Goal: Information Seeking & Learning: Check status

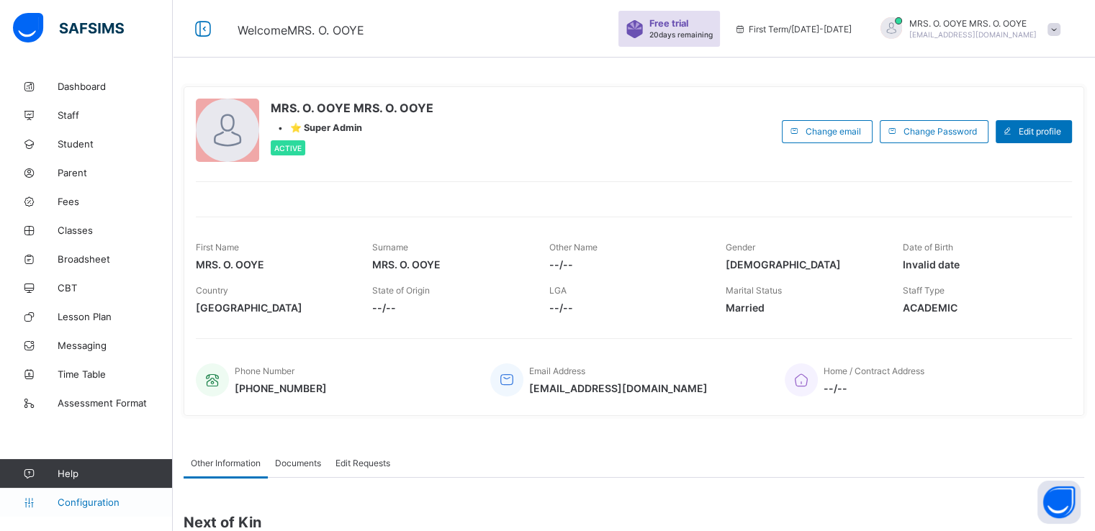
click at [84, 502] on span "Configuration" at bounding box center [115, 503] width 114 height 12
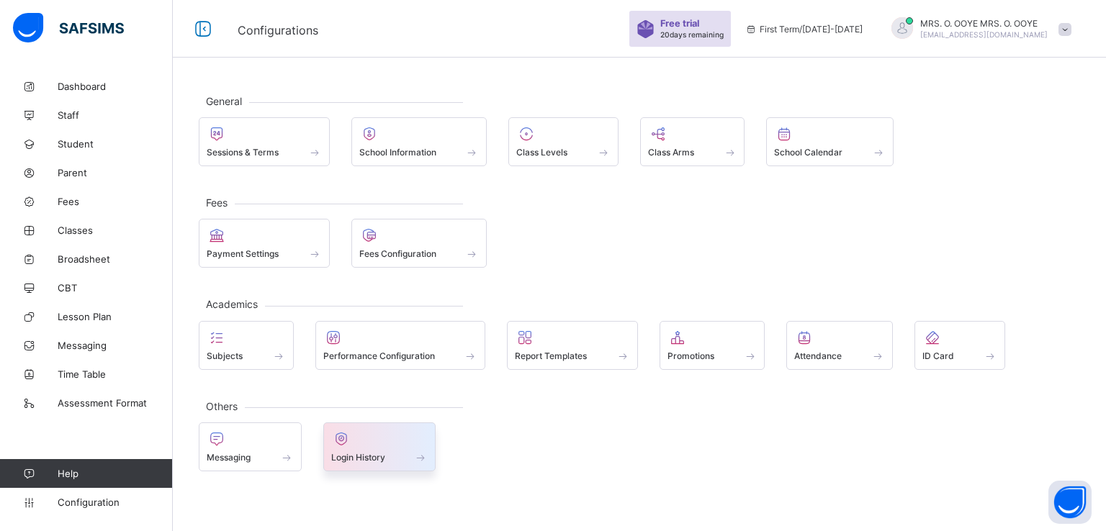
click at [360, 456] on span "Login History" at bounding box center [358, 457] width 54 height 11
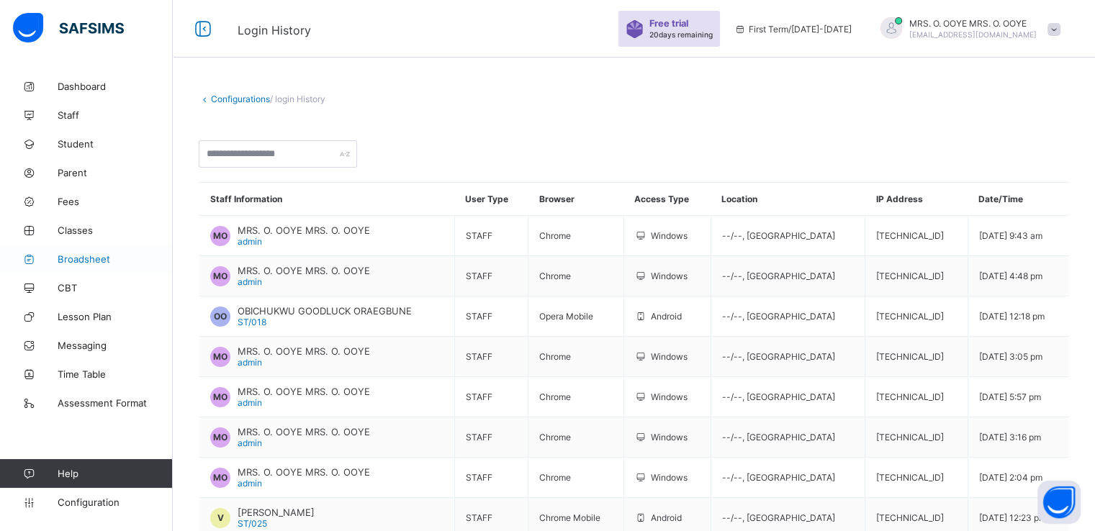
click at [69, 253] on span "Broadsheet" at bounding box center [115, 259] width 115 height 12
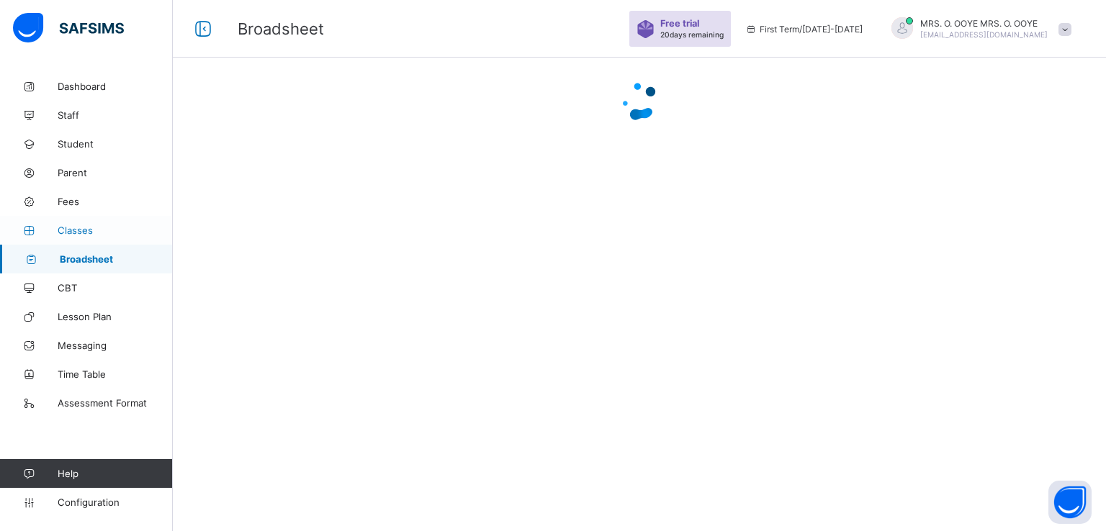
click at [72, 233] on span "Classes" at bounding box center [115, 231] width 115 height 12
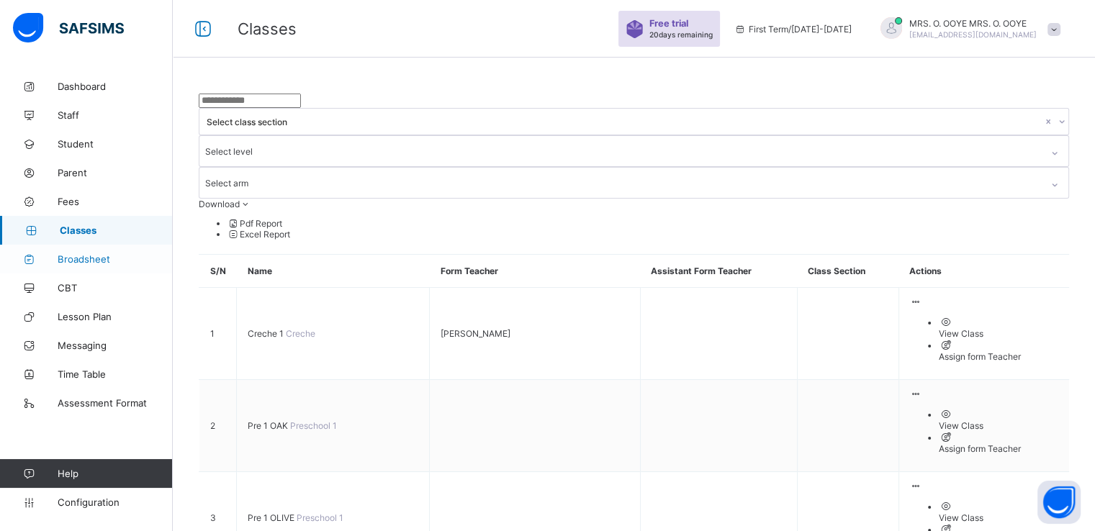
click at [81, 253] on span "Broadsheet" at bounding box center [115, 259] width 115 height 12
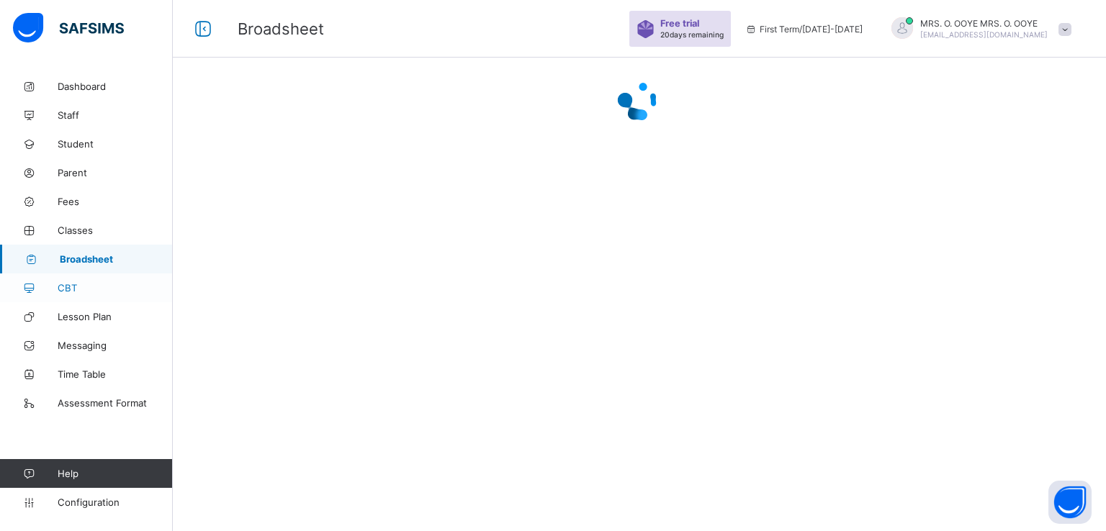
click at [75, 296] on link "CBT" at bounding box center [86, 288] width 173 height 29
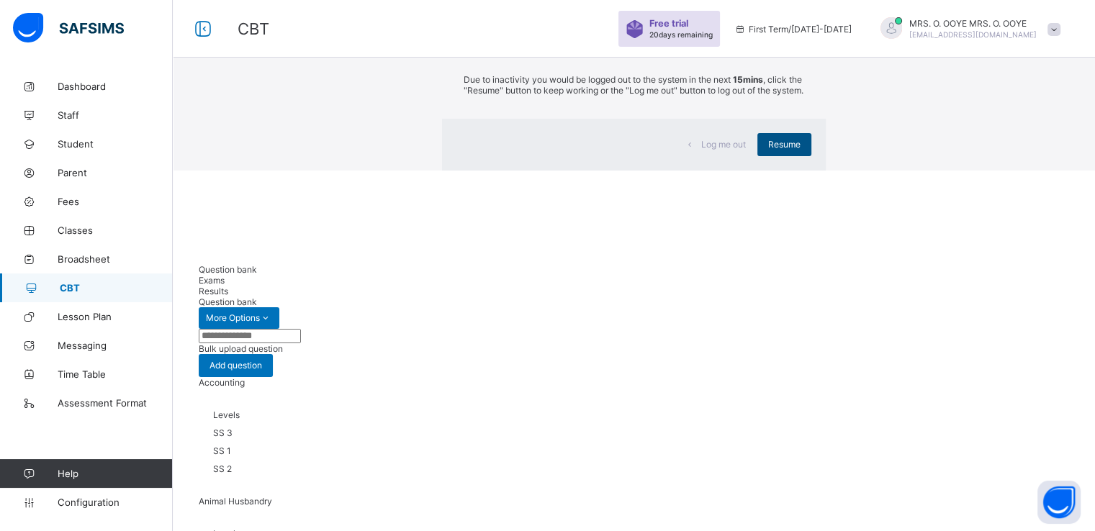
click at [758, 156] on div "Resume" at bounding box center [785, 144] width 54 height 23
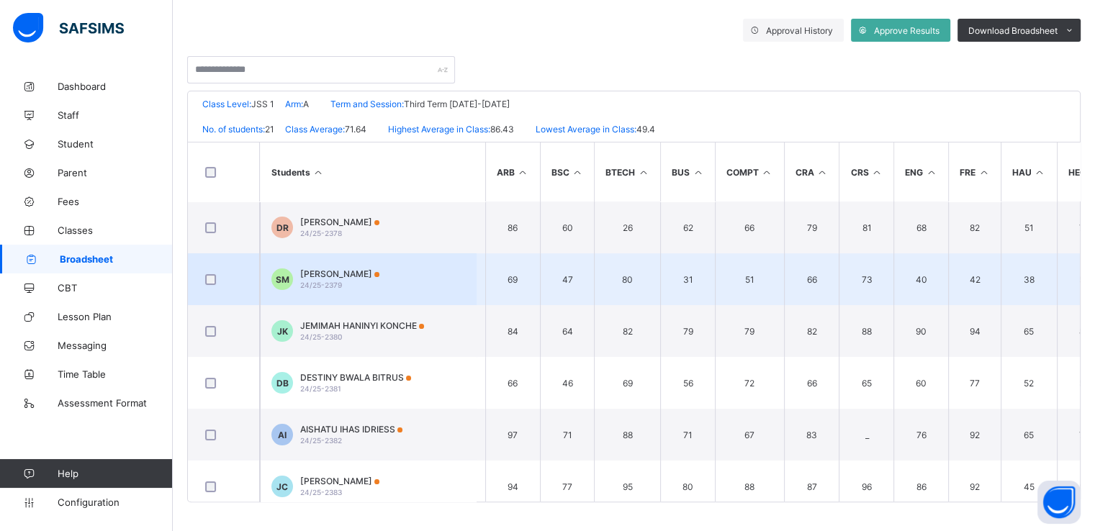
scroll to position [0, 12]
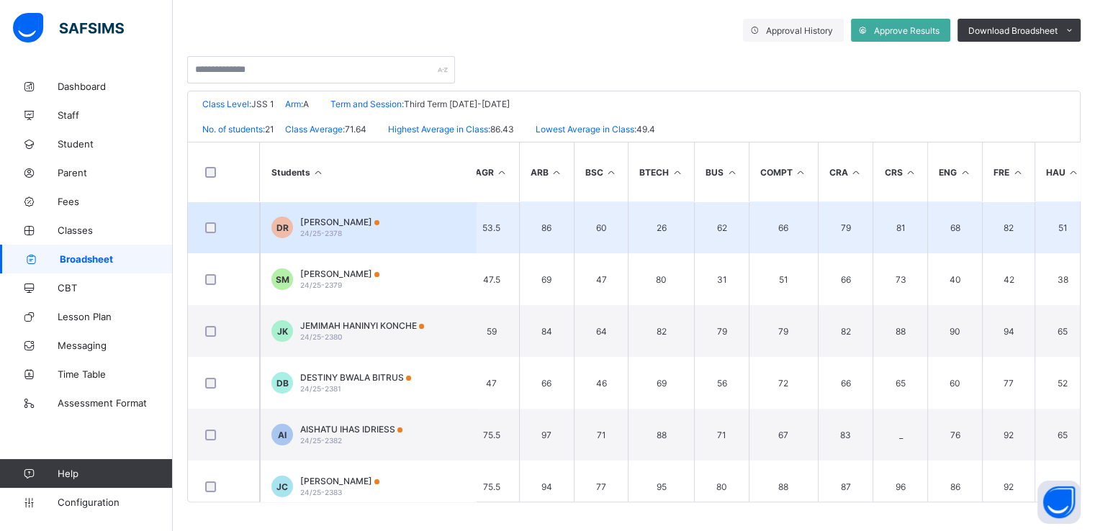
click at [461, 248] on td "DR DAVID RAYMOND RAYMOND 24/25-2378" at bounding box center [368, 228] width 216 height 52
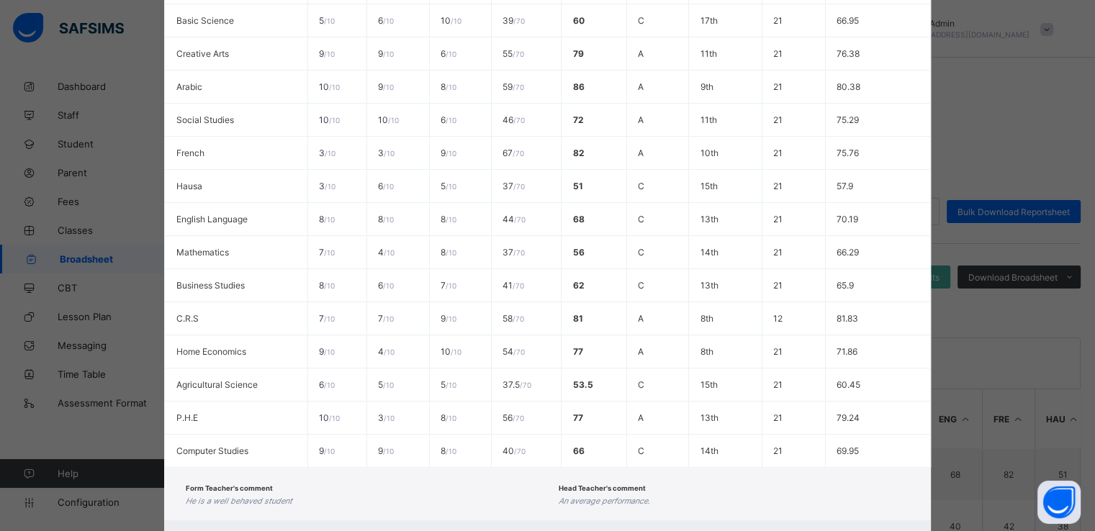
scroll to position [452, 0]
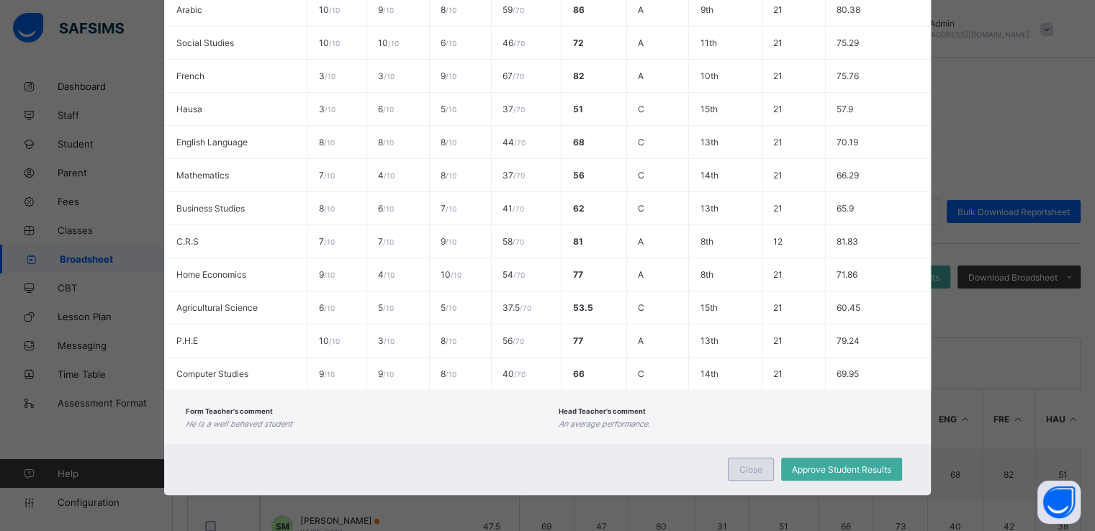
click at [740, 469] on span "Close" at bounding box center [751, 469] width 23 height 11
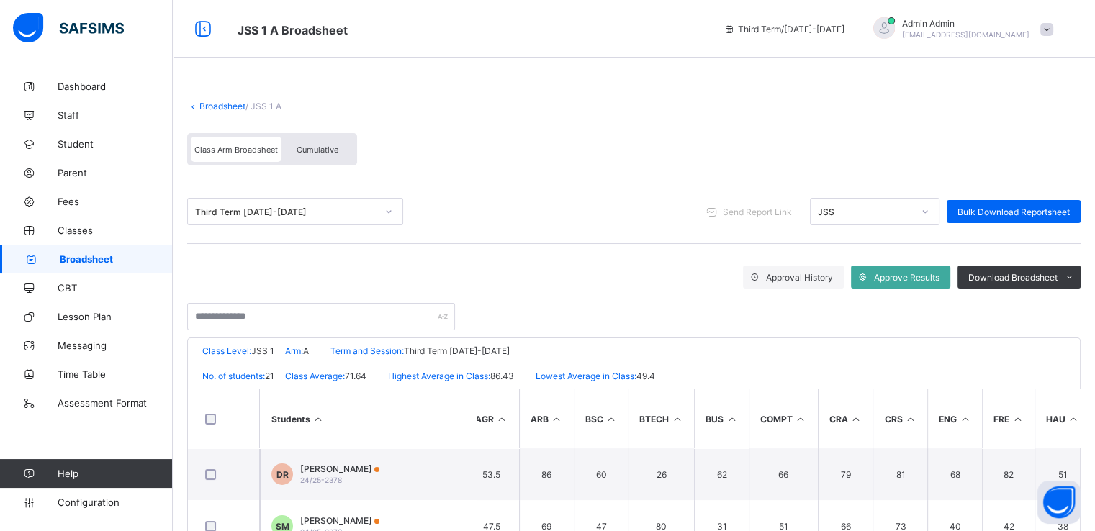
scroll to position [0, 0]
click at [311, 150] on span "Cumulative" at bounding box center [318, 150] width 42 height 10
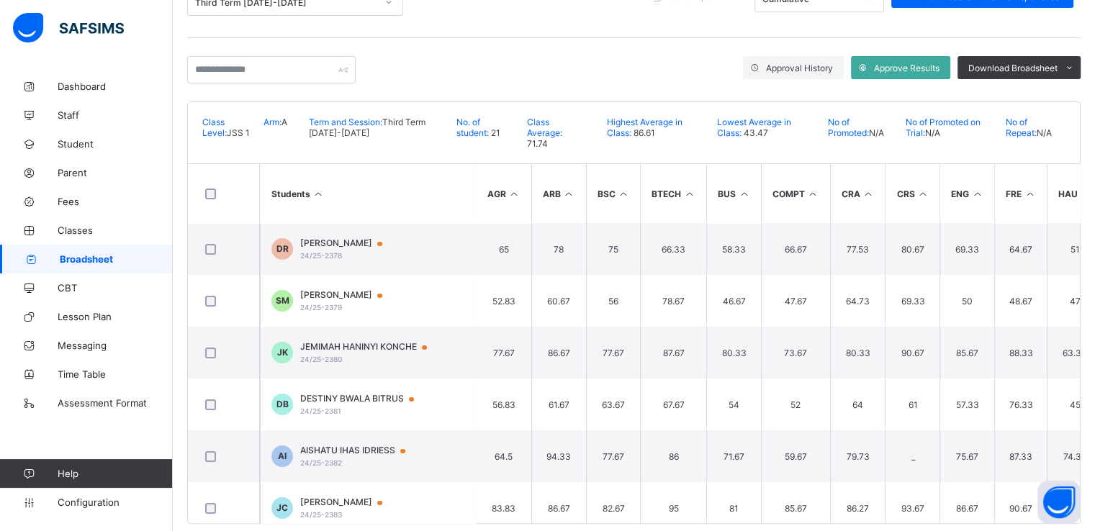
scroll to position [225, 0]
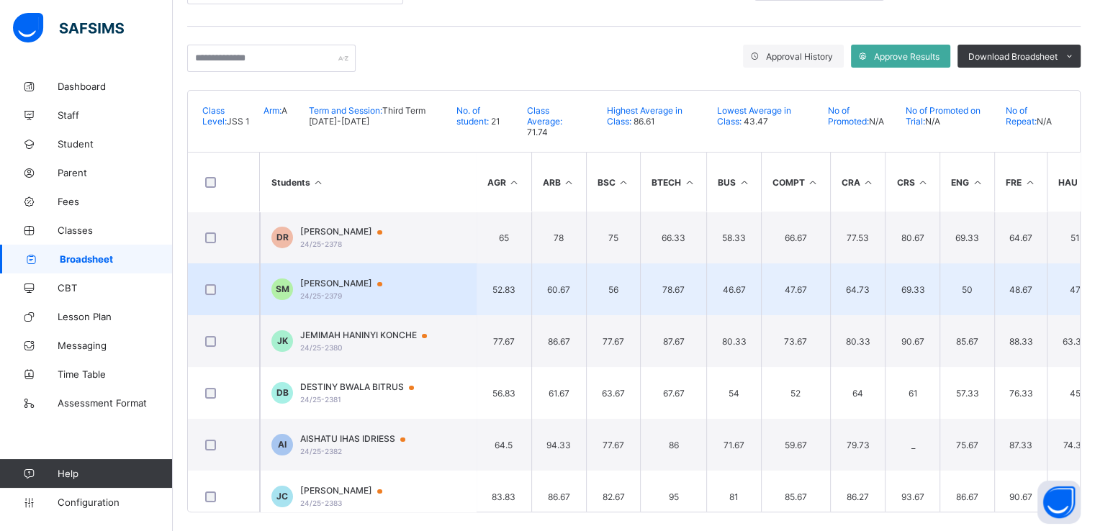
click at [361, 278] on span "[PERSON_NAME]" at bounding box center [348, 284] width 96 height 12
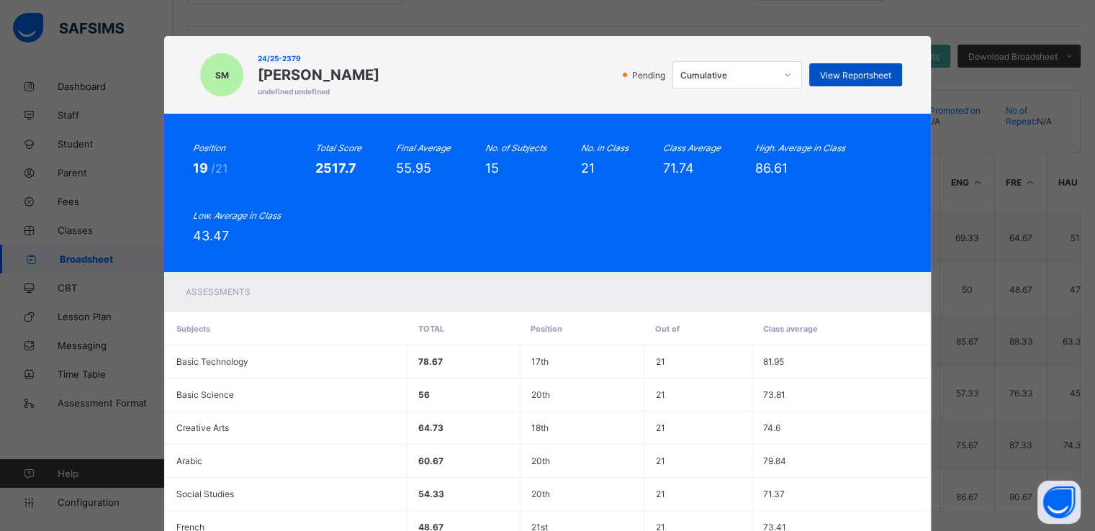
click at [835, 74] on span "View Reportsheet" at bounding box center [855, 75] width 71 height 11
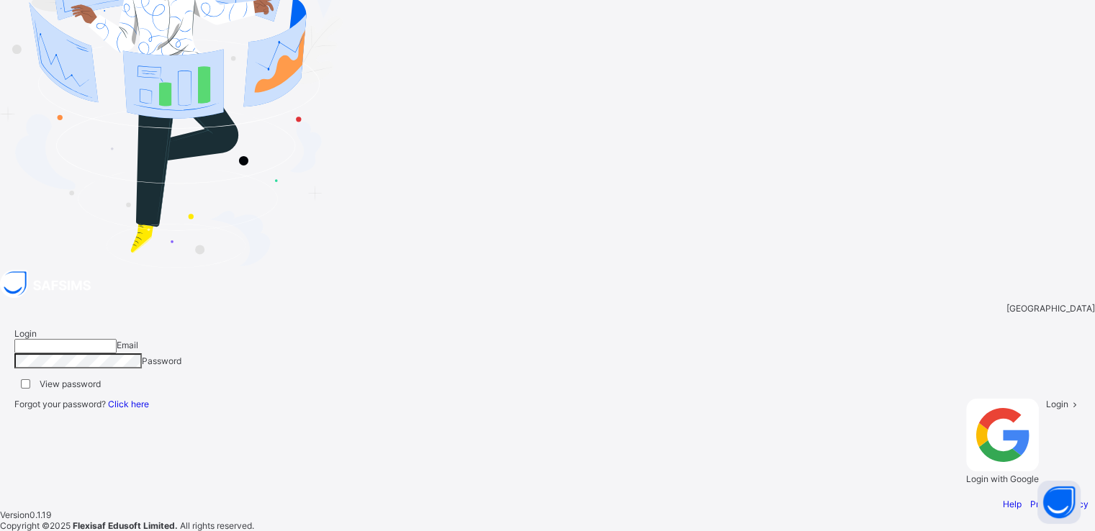
type input "**********"
